Goal: Communication & Community: Participate in discussion

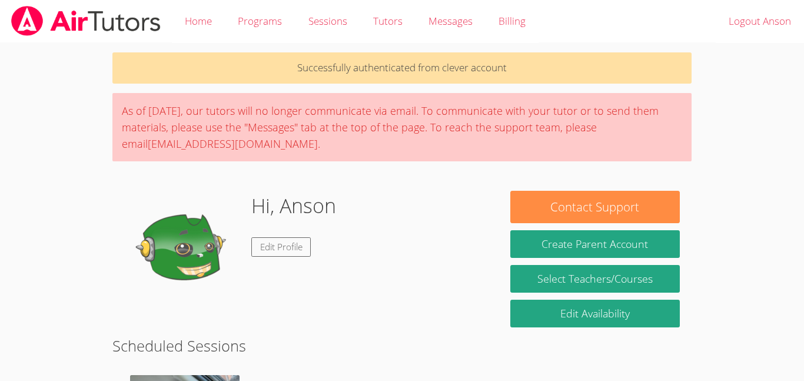
scroll to position [293, 0]
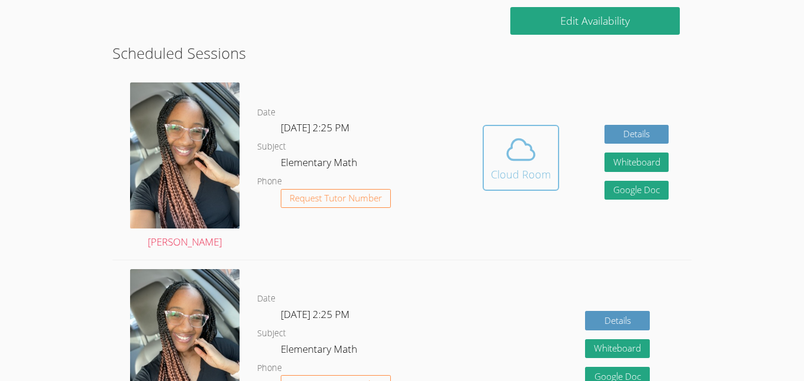
click at [552, 181] on button "Cloud Room" at bounding box center [521, 158] width 77 height 66
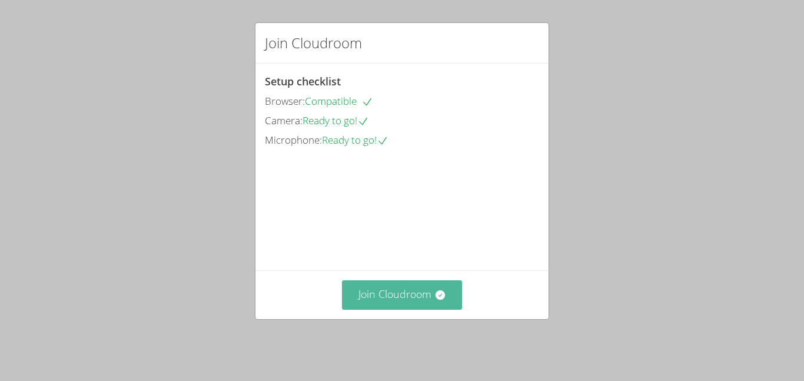
click at [426, 309] on button "Join Cloudroom" at bounding box center [402, 294] width 121 height 29
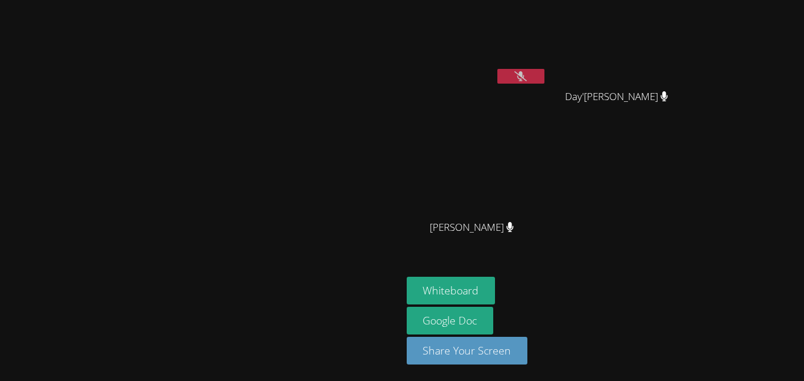
click at [221, 199] on video at bounding box center [200, 167] width 177 height 221
click at [172, 202] on video at bounding box center [200, 167] width 177 height 221
click at [112, 133] on video at bounding box center [200, 167] width 177 height 221
click at [223, 193] on video at bounding box center [200, 167] width 177 height 221
click at [224, 193] on video at bounding box center [200, 167] width 177 height 221
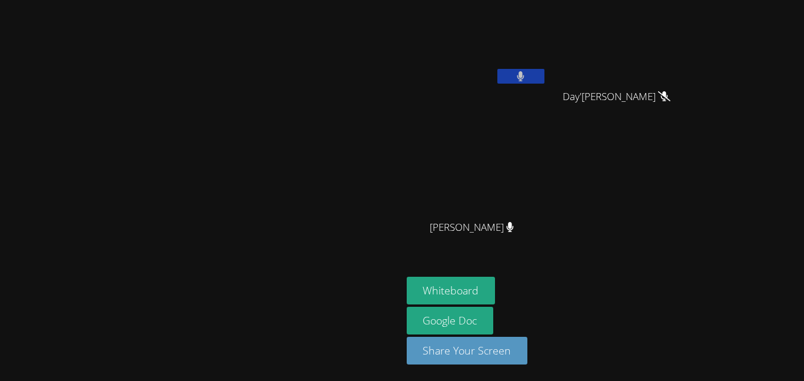
click at [224, 193] on video at bounding box center [200, 167] width 177 height 221
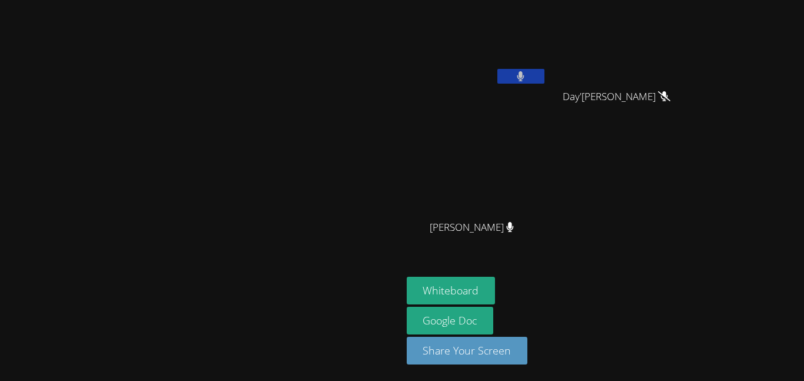
click at [289, 73] on video at bounding box center [200, 167] width 177 height 221
click at [201, 145] on video at bounding box center [200, 167] width 177 height 221
click at [165, 155] on video at bounding box center [200, 167] width 177 height 221
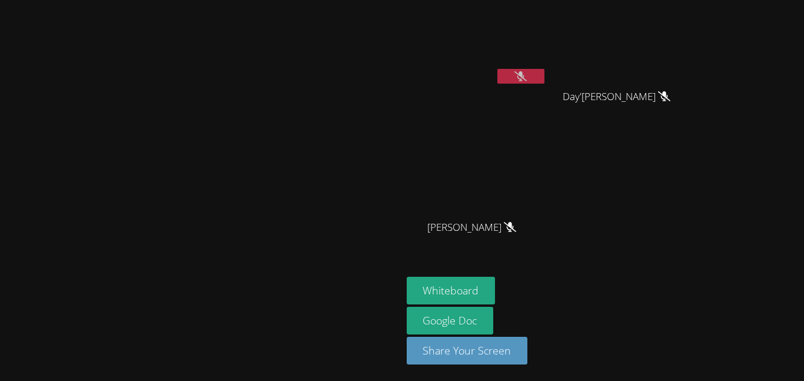
click at [165, 155] on video at bounding box center [200, 167] width 177 height 221
click at [189, 145] on video at bounding box center [200, 167] width 177 height 221
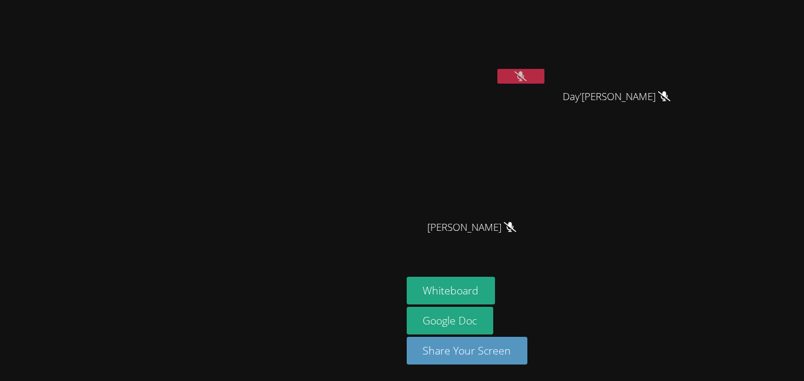
click at [189, 145] on video at bounding box center [200, 167] width 177 height 221
click at [496, 290] on button "Whiteboard" at bounding box center [451, 291] width 89 height 28
